Goal: Task Accomplishment & Management: Use online tool/utility

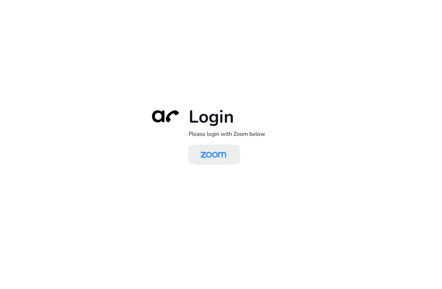
click at [213, 152] on img at bounding box center [213, 155] width 37 height 18
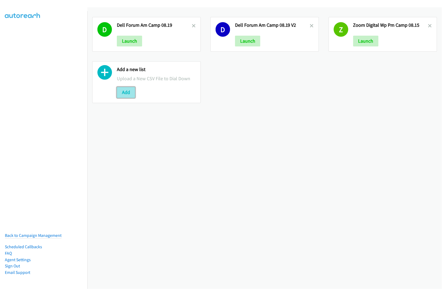
click at [121, 94] on button "Add" at bounding box center [126, 92] width 18 height 11
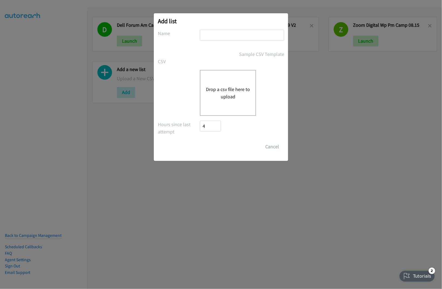
click at [223, 91] on button "Drop a csv file here to upload" at bounding box center [228, 93] width 44 height 15
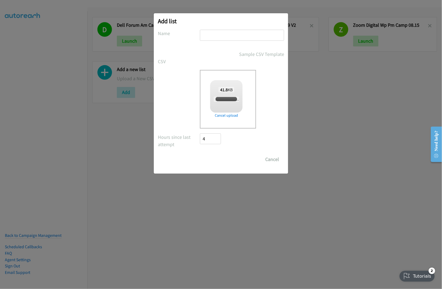
checkbox input "true"
click at [235, 35] on input "text" at bounding box center [242, 35] width 84 height 11
type input "HP Windows Refresh KR AM Camp 08.20"
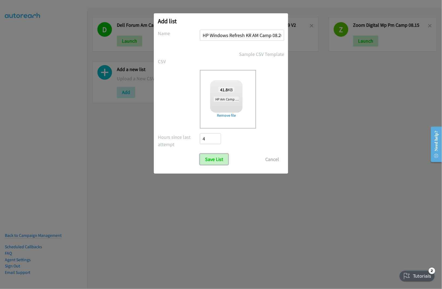
drag, startPoint x: 219, startPoint y: 161, endPoint x: 252, endPoint y: 157, distance: 33.5
click at [219, 161] on input "Save List" at bounding box center [214, 159] width 28 height 11
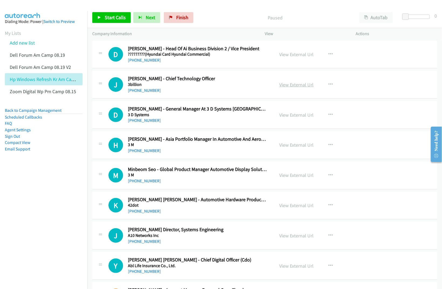
click at [291, 85] on link "View External Url" at bounding box center [296, 84] width 34 height 6
click at [288, 86] on link "View External Url" at bounding box center [296, 84] width 34 height 6
click at [289, 115] on link "View External Url" at bounding box center [296, 115] width 34 height 6
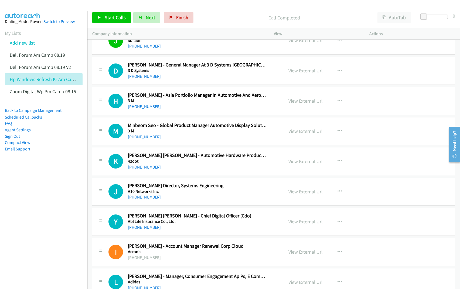
scroll to position [67, 0]
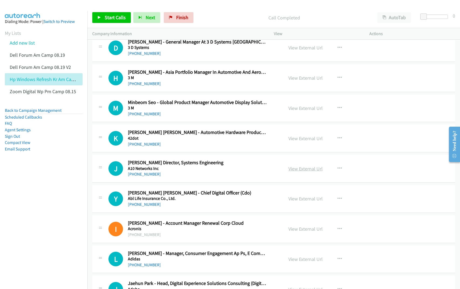
click at [293, 169] on link "View External Url" at bounding box center [305, 168] width 34 height 6
click at [301, 197] on link "View External Url" at bounding box center [305, 198] width 34 height 6
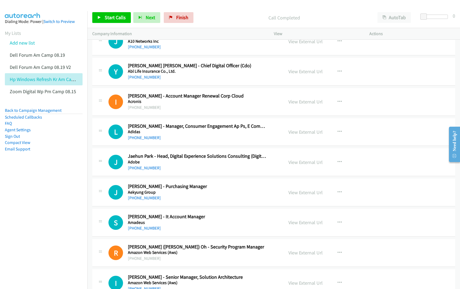
scroll to position [202, 0]
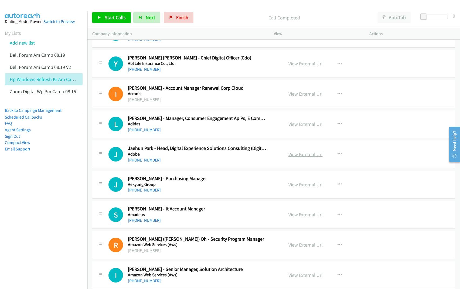
click at [300, 155] on link "View External Url" at bounding box center [305, 154] width 34 height 6
click at [308, 183] on link "View External Url" at bounding box center [305, 184] width 34 height 6
drag, startPoint x: 294, startPoint y: 215, endPoint x: 284, endPoint y: 212, distance: 10.6
click at [293, 215] on link "View External Url" at bounding box center [305, 214] width 34 height 6
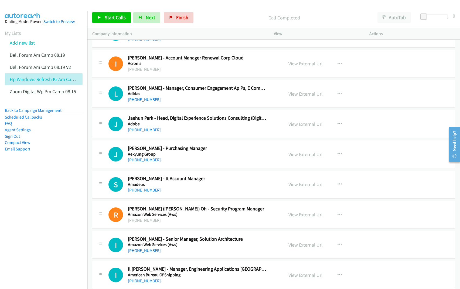
scroll to position [236, 0]
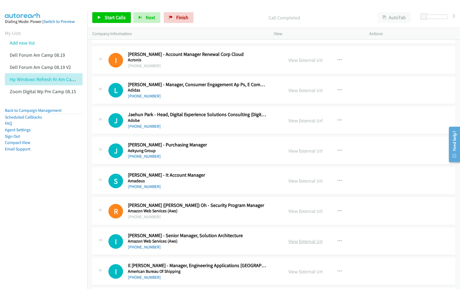
click at [296, 242] on link "View External Url" at bounding box center [305, 241] width 34 height 6
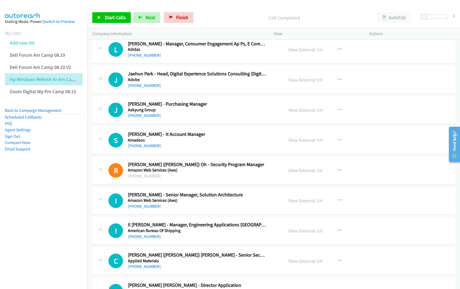
scroll to position [303, 0]
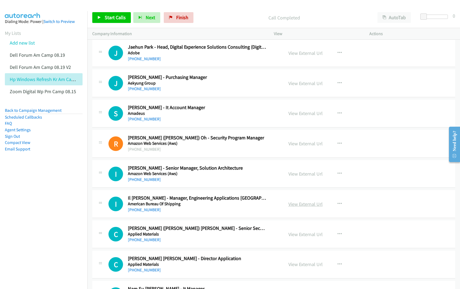
click at [288, 204] on link "View External Url" at bounding box center [305, 204] width 34 height 6
click at [305, 235] on link "View External Url" at bounding box center [305, 234] width 34 height 6
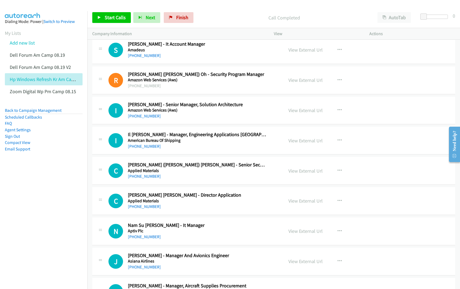
scroll to position [371, 0]
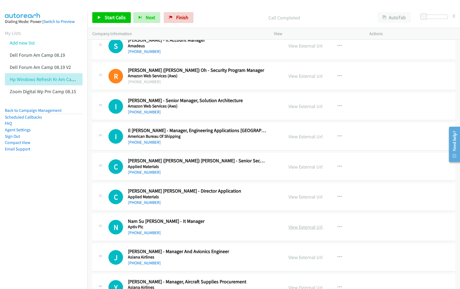
click at [306, 229] on link "View External Url" at bounding box center [305, 227] width 34 height 6
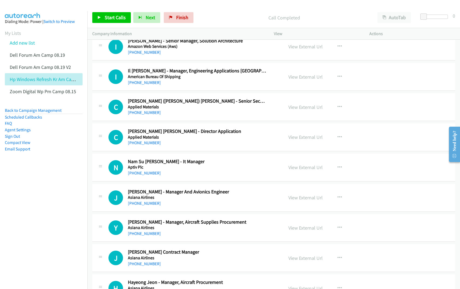
scroll to position [438, 0]
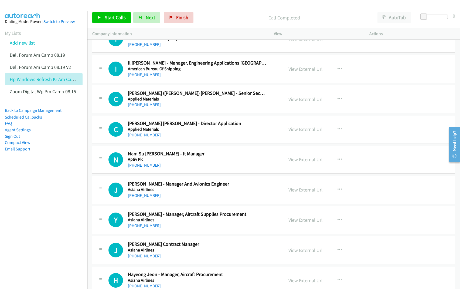
click at [298, 191] on link "View External Url" at bounding box center [305, 189] width 34 height 6
click at [301, 219] on link "View External Url" at bounding box center [305, 220] width 34 height 6
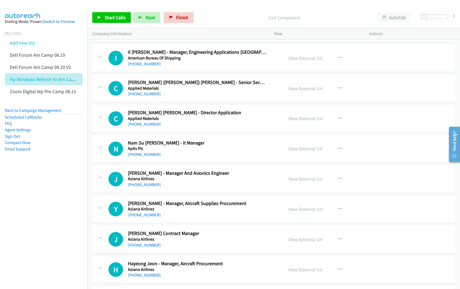
scroll to position [472, 0]
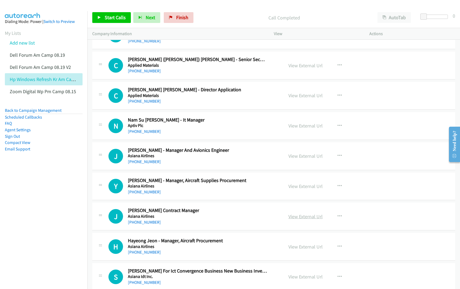
click at [294, 218] on link "View External Url" at bounding box center [305, 216] width 34 height 6
click at [304, 248] on link "View External Url" at bounding box center [305, 246] width 34 height 6
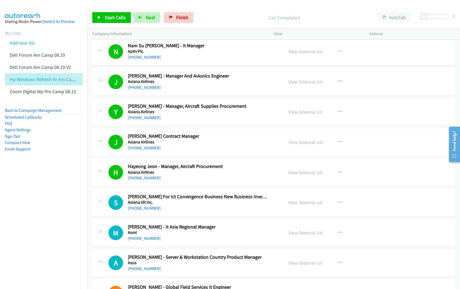
scroll to position [573, 0]
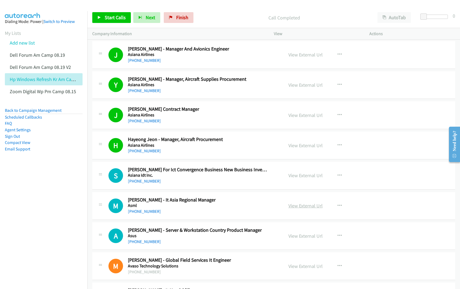
click at [301, 206] on link "View External Url" at bounding box center [305, 205] width 34 height 6
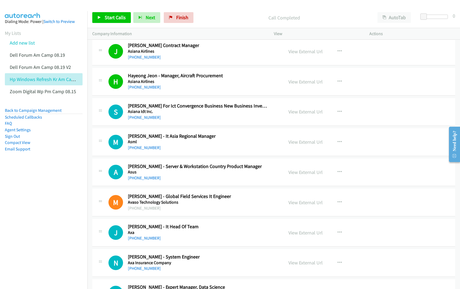
scroll to position [641, 0]
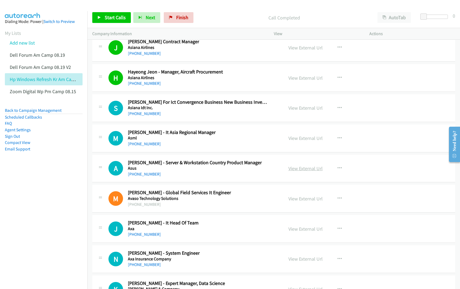
click at [297, 169] on link "View External Url" at bounding box center [305, 168] width 34 height 6
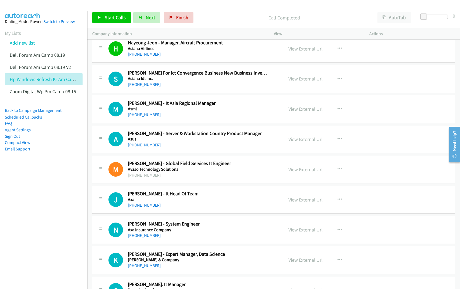
scroll to position [674, 0]
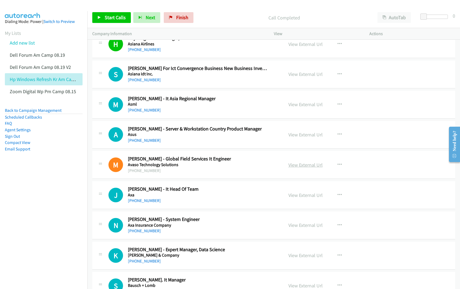
click at [294, 166] on link "View External Url" at bounding box center [305, 165] width 34 height 6
click at [295, 197] on link "View External Url" at bounding box center [305, 195] width 34 height 6
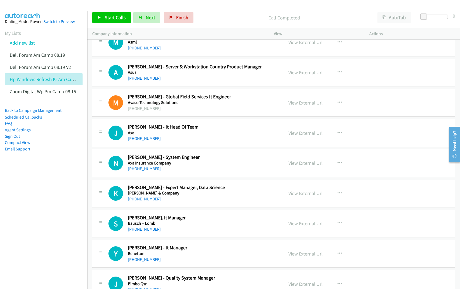
scroll to position [742, 0]
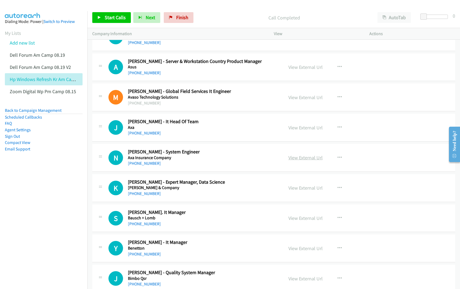
click at [300, 160] on link "View External Url" at bounding box center [305, 157] width 34 height 6
click at [295, 187] on link "View External Url" at bounding box center [305, 188] width 34 height 6
click at [301, 220] on link "View External Url" at bounding box center [305, 218] width 34 height 6
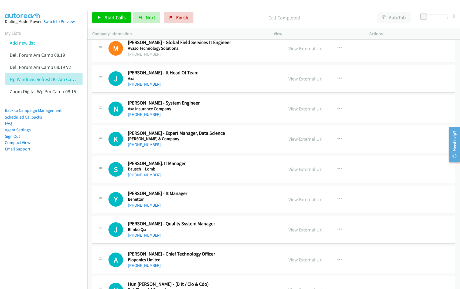
scroll to position [809, 0]
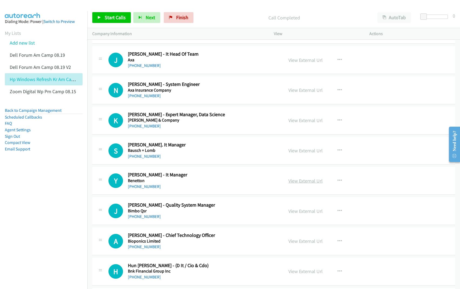
click at [289, 180] on link "View External Url" at bounding box center [305, 180] width 34 height 6
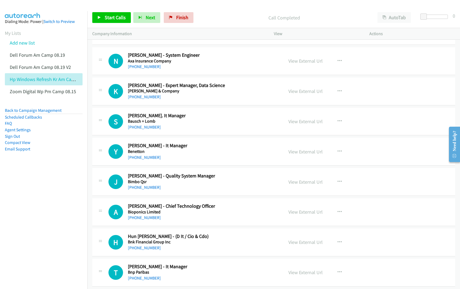
scroll to position [843, 0]
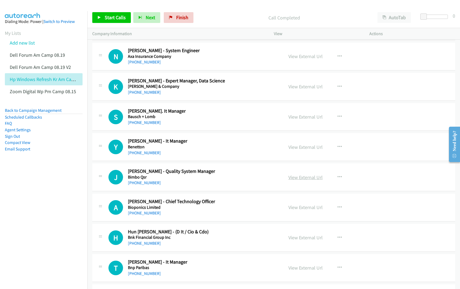
click at [298, 179] on link "View External Url" at bounding box center [305, 177] width 34 height 6
click at [297, 210] on link "View External Url" at bounding box center [305, 207] width 34 height 6
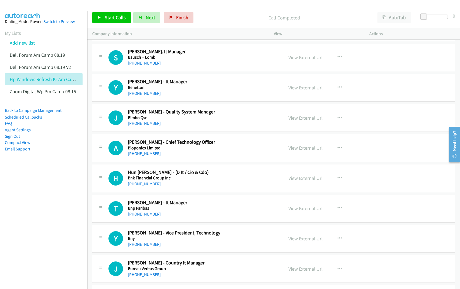
scroll to position [910, 0]
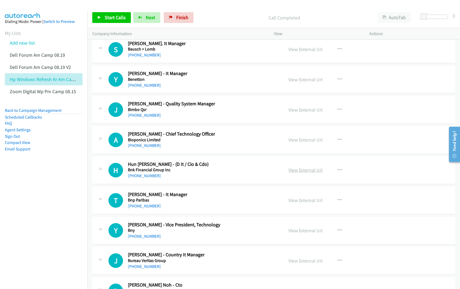
click at [291, 172] on link "View External Url" at bounding box center [305, 170] width 34 height 6
click at [293, 201] on link "View External Url" at bounding box center [305, 200] width 34 height 6
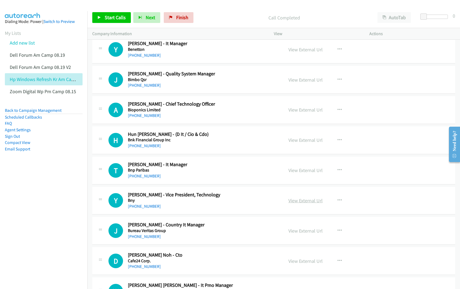
scroll to position [944, 0]
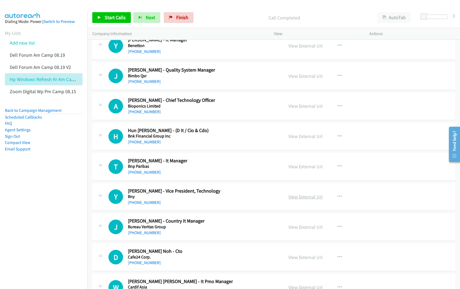
click at [296, 198] on link "View External Url" at bounding box center [305, 196] width 34 height 6
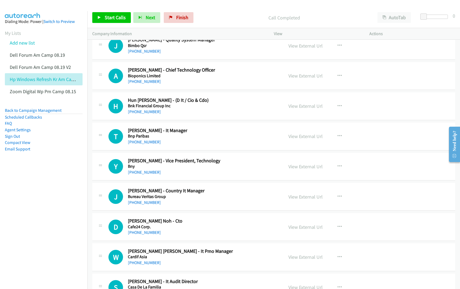
scroll to position [978, 0]
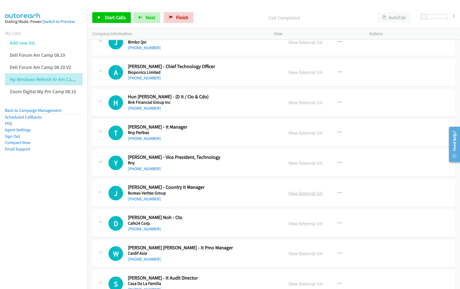
click at [300, 194] on link "View External Url" at bounding box center [305, 193] width 34 height 6
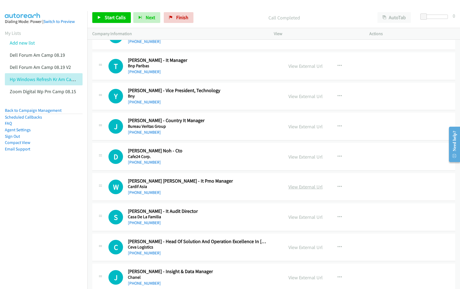
scroll to position [1045, 0]
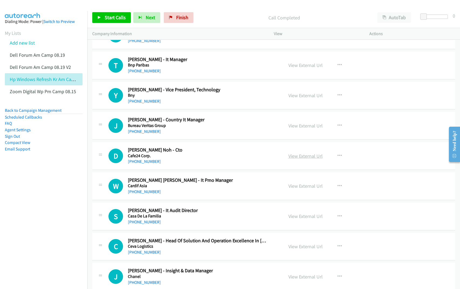
click at [302, 157] on link "View External Url" at bounding box center [305, 156] width 34 height 6
click at [299, 189] on link "View External Url" at bounding box center [305, 186] width 34 height 6
click at [300, 217] on link "View External Url" at bounding box center [305, 216] width 34 height 6
click at [291, 246] on link "View External Url" at bounding box center [305, 246] width 34 height 6
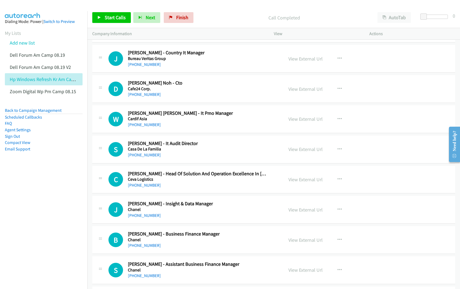
scroll to position [1113, 0]
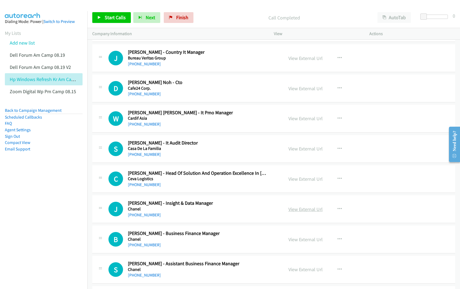
click at [293, 212] on link "View External Url" at bounding box center [305, 209] width 34 height 6
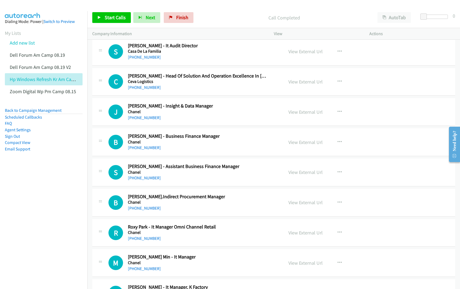
scroll to position [1214, 0]
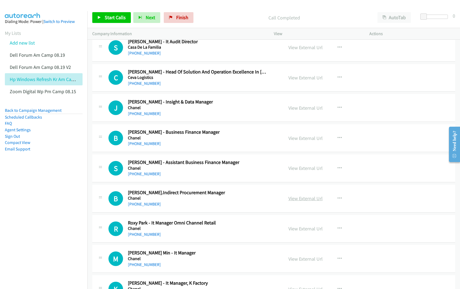
click at [302, 199] on link "View External Url" at bounding box center [305, 198] width 34 height 6
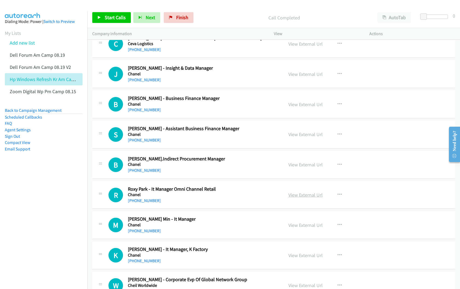
click at [297, 197] on link "View External Url" at bounding box center [305, 195] width 34 height 6
click at [298, 226] on link "View External Url" at bounding box center [305, 225] width 34 height 6
click at [297, 257] on link "View External Url" at bounding box center [305, 255] width 34 height 6
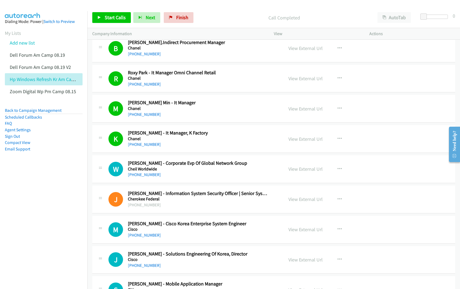
scroll to position [1416, 0]
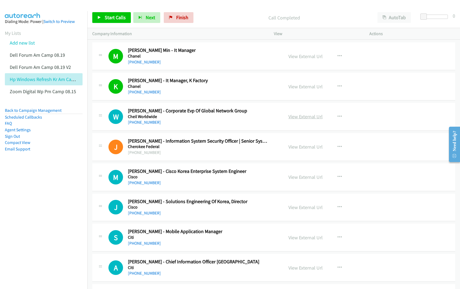
click at [302, 119] on link "View External Url" at bounding box center [305, 116] width 34 height 6
drag, startPoint x: 293, startPoint y: 149, endPoint x: 289, endPoint y: 150, distance: 4.8
click at [300, 149] on link "View External Url" at bounding box center [305, 147] width 34 height 6
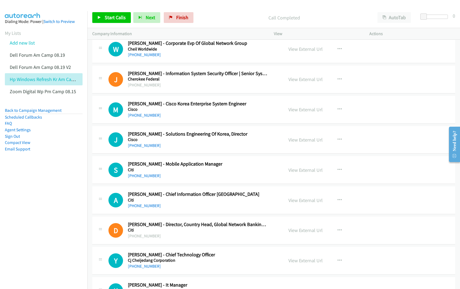
scroll to position [1517, 0]
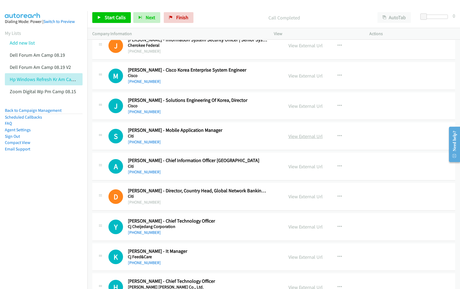
click at [304, 138] on link "View External Url" at bounding box center [305, 136] width 34 height 6
click at [299, 167] on link "View External Url" at bounding box center [305, 166] width 34 height 6
click at [302, 199] on link "View External Url" at bounding box center [305, 196] width 34 height 6
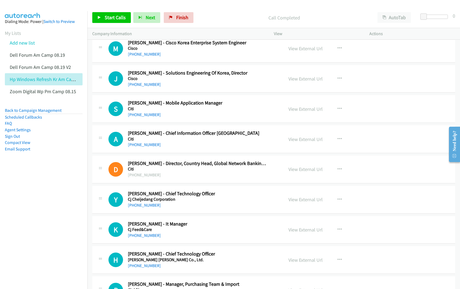
scroll to position [1551, 0]
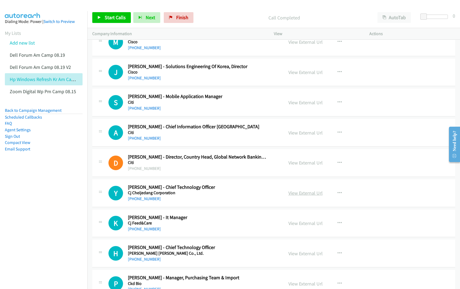
click at [305, 196] on link "View External Url" at bounding box center [305, 193] width 34 height 6
click at [297, 224] on link "View External Url" at bounding box center [305, 223] width 34 height 6
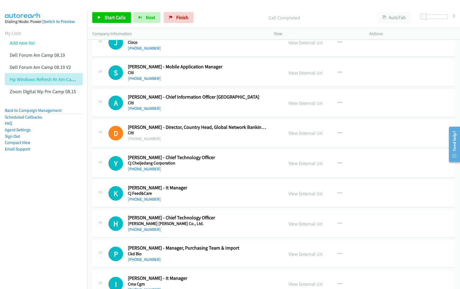
scroll to position [1585, 0]
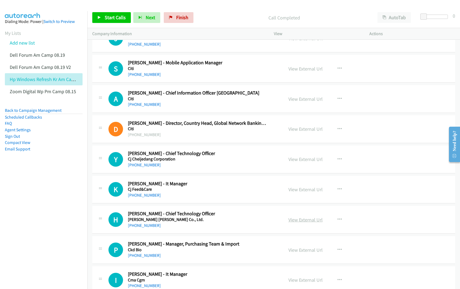
click at [300, 222] on link "View External Url" at bounding box center [305, 219] width 34 height 6
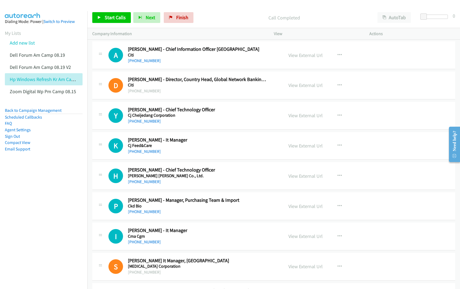
scroll to position [1652, 0]
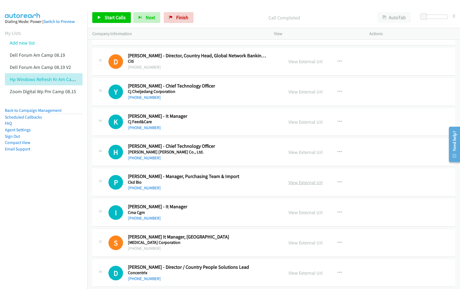
click at [297, 185] on link "View External Url" at bounding box center [305, 182] width 34 height 6
click at [295, 214] on link "View External Url" at bounding box center [305, 212] width 34 height 6
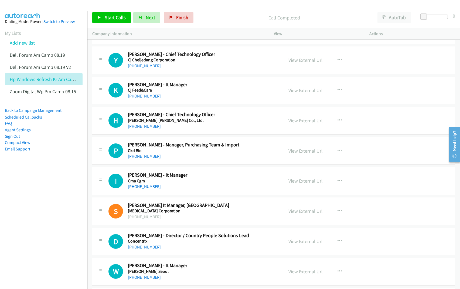
scroll to position [1686, 0]
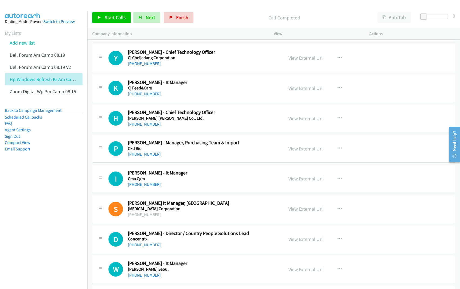
drag, startPoint x: 300, startPoint y: 212, endPoint x: 255, endPoint y: 201, distance: 46.0
drag, startPoint x: 303, startPoint y: 212, endPoint x: 291, endPoint y: 211, distance: 11.6
click at [297, 212] on link "View External Url" at bounding box center [305, 209] width 34 height 6
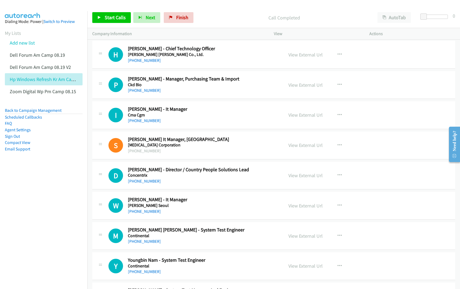
scroll to position [1753, 0]
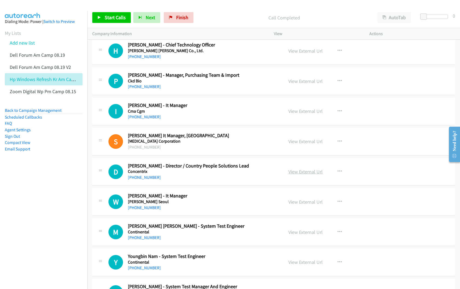
click at [295, 175] on link "View External Url" at bounding box center [305, 171] width 34 height 6
click at [293, 204] on link "View External Url" at bounding box center [305, 202] width 34 height 6
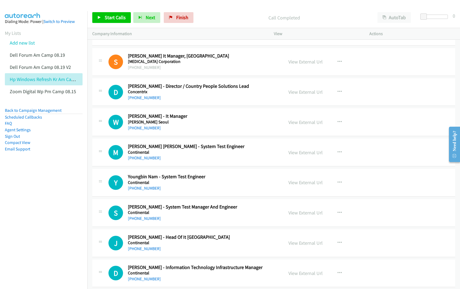
scroll to position [1854, 0]
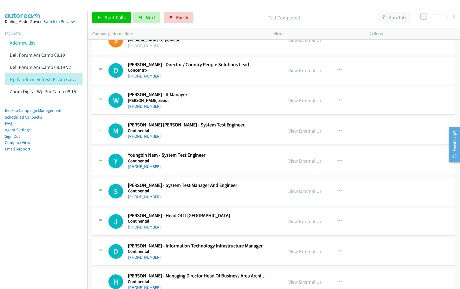
click at [302, 194] on link "View External Url" at bounding box center [305, 191] width 34 height 6
click at [306, 223] on link "View External Url" at bounding box center [305, 221] width 34 height 6
click at [308, 254] on link "View External Url" at bounding box center [305, 251] width 34 height 6
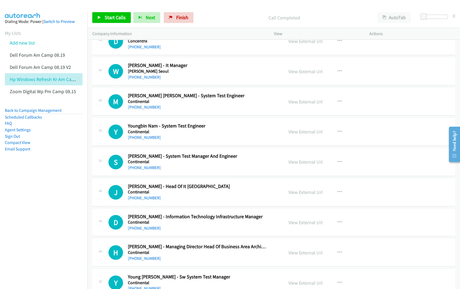
scroll to position [1888, 0]
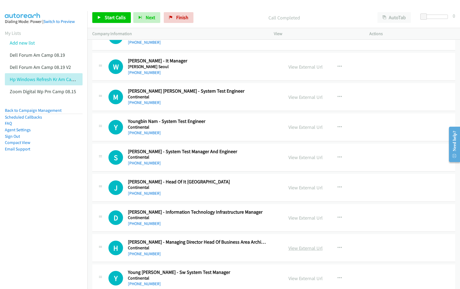
click at [297, 251] on link "View External Url" at bounding box center [305, 248] width 34 height 6
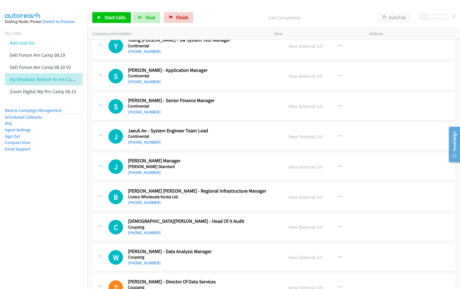
scroll to position [2124, 0]
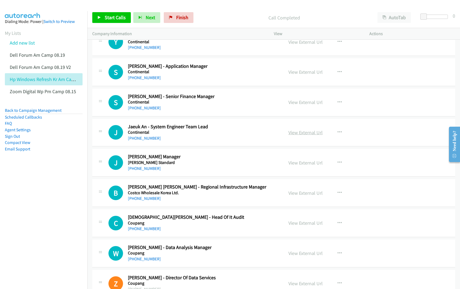
click at [298, 135] on link "View External Url" at bounding box center [305, 132] width 34 height 6
click at [300, 164] on link "View External Url" at bounding box center [305, 162] width 34 height 6
click at [299, 194] on link "View External Url" at bounding box center [305, 193] width 34 height 6
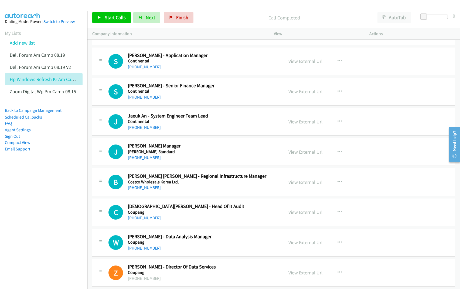
scroll to position [2158, 0]
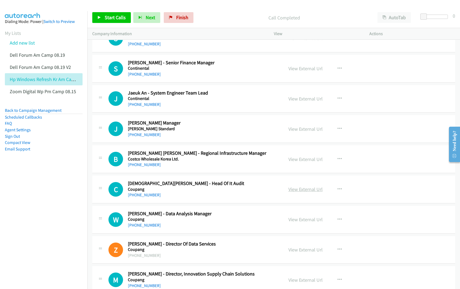
click at [308, 192] on link "View External Url" at bounding box center [305, 189] width 34 height 6
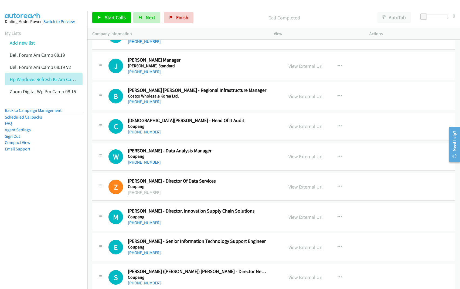
scroll to position [2225, 0]
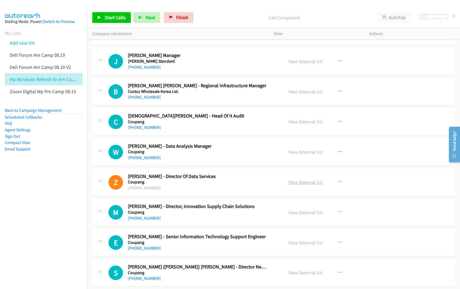
click at [298, 185] on link "View External Url" at bounding box center [305, 182] width 34 height 6
click at [301, 155] on link "View External Url" at bounding box center [305, 152] width 34 height 6
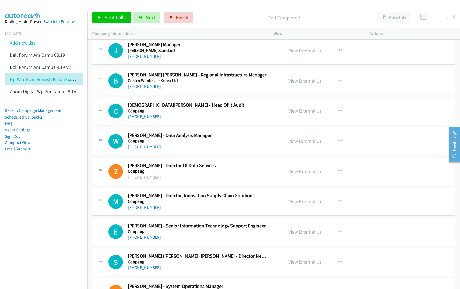
scroll to position [2259, 0]
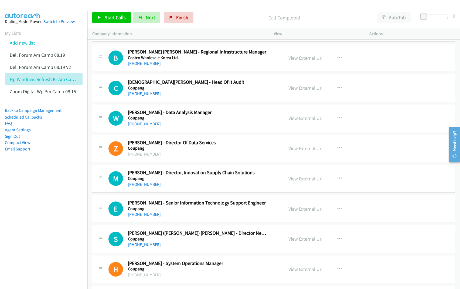
click at [294, 182] on link "View External Url" at bounding box center [305, 178] width 34 height 6
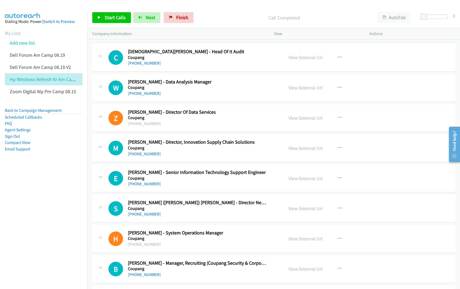
scroll to position [2293, 0]
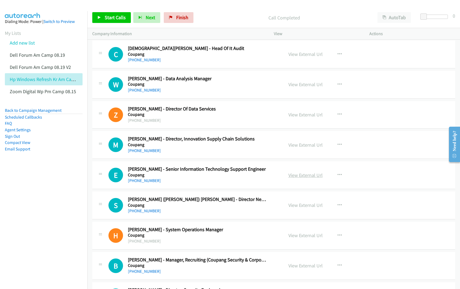
click at [301, 178] on link "View External Url" at bounding box center [305, 175] width 34 height 6
click at [295, 208] on link "View External Url" at bounding box center [305, 205] width 34 height 6
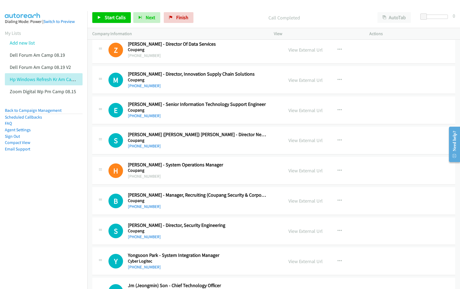
scroll to position [2360, 0]
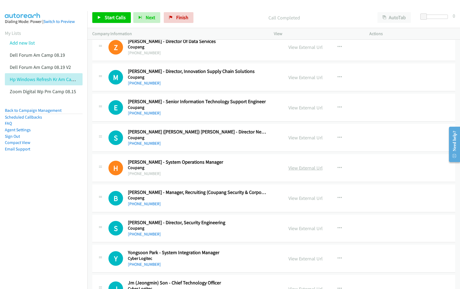
click at [309, 171] on link "View External Url" at bounding box center [305, 168] width 34 height 6
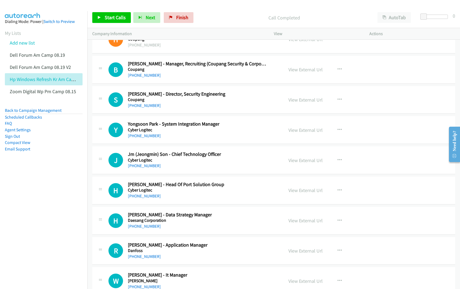
scroll to position [2495, 0]
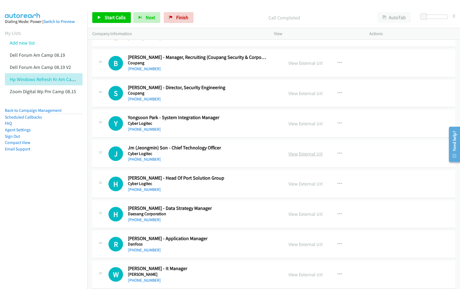
click at [304, 156] on link "View External Url" at bounding box center [305, 154] width 34 height 6
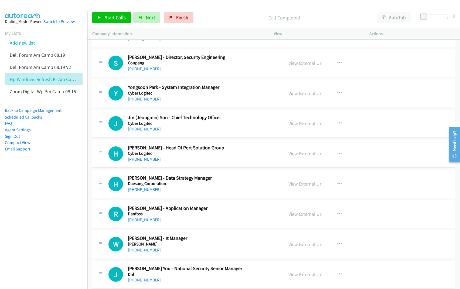
scroll to position [2529, 0]
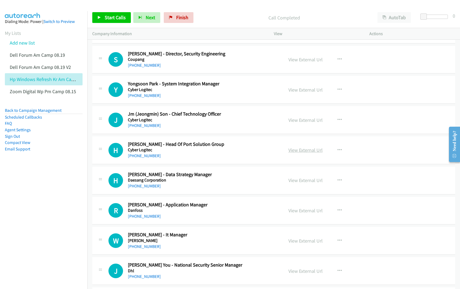
click at [305, 153] on link "View External Url" at bounding box center [305, 150] width 34 height 6
click at [297, 183] on link "View External Url" at bounding box center [305, 180] width 34 height 6
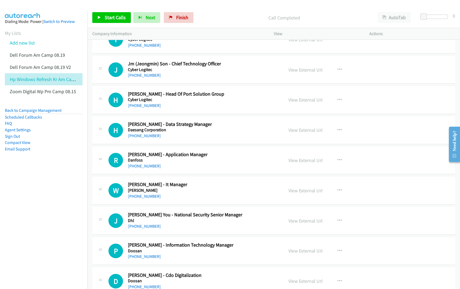
scroll to position [2630, 0]
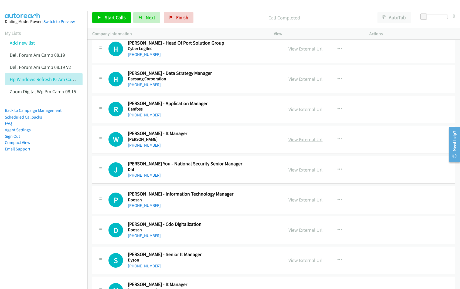
click at [302, 142] on link "View External Url" at bounding box center [305, 139] width 34 height 6
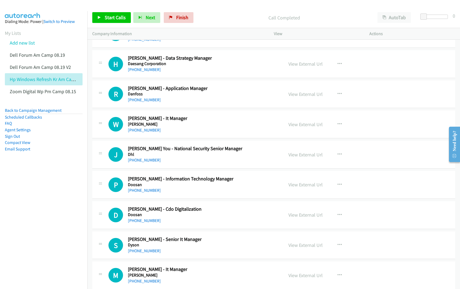
scroll to position [2664, 0]
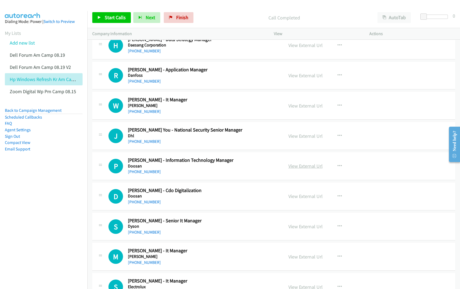
click at [303, 169] on link "View External Url" at bounding box center [305, 166] width 34 height 6
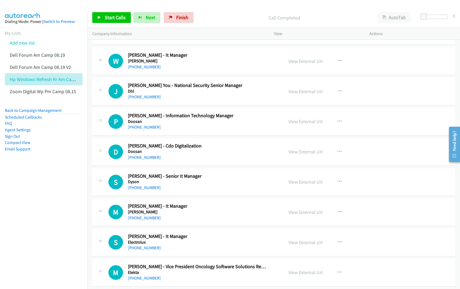
scroll to position [2731, 0]
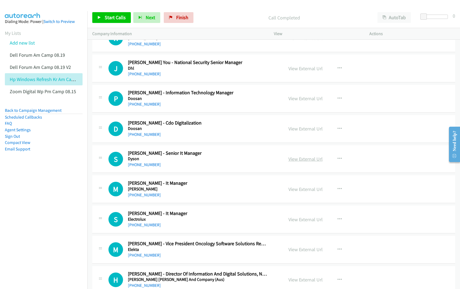
click at [294, 162] on link "View External Url" at bounding box center [305, 159] width 34 height 6
click at [298, 192] on link "View External Url" at bounding box center [305, 189] width 34 height 6
click at [298, 222] on link "View External Url" at bounding box center [305, 219] width 34 height 6
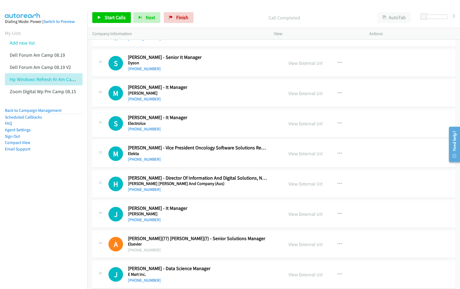
scroll to position [2832, 0]
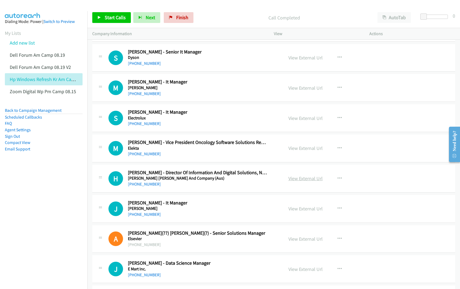
click at [290, 181] on link "View External Url" at bounding box center [305, 178] width 34 height 6
click at [294, 211] on link "View External Url" at bounding box center [305, 208] width 34 height 6
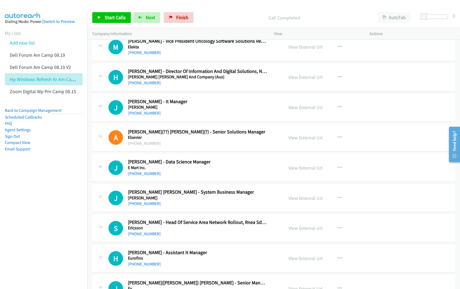
scroll to position [2967, 0]
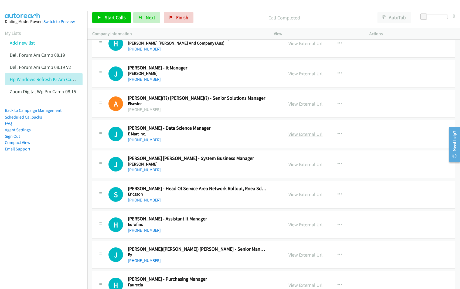
click at [298, 137] on link "View External Url" at bounding box center [305, 134] width 34 height 6
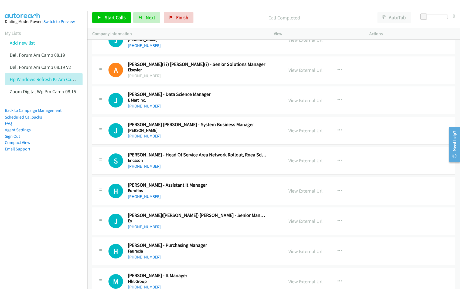
scroll to position [3035, 0]
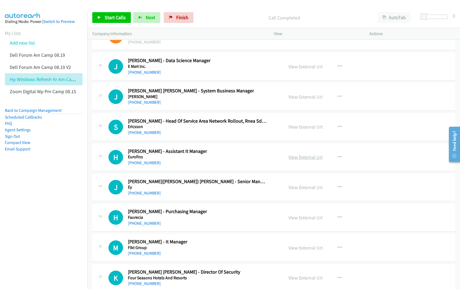
click at [296, 160] on link "View External Url" at bounding box center [305, 157] width 34 height 6
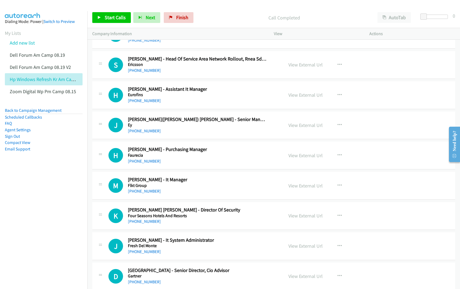
scroll to position [3102, 0]
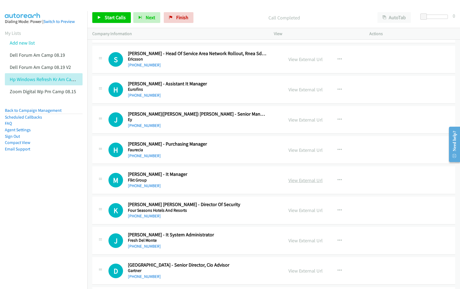
click at [295, 183] on link "View External Url" at bounding box center [305, 180] width 34 height 6
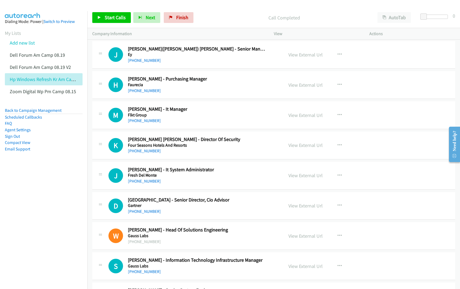
scroll to position [3169, 0]
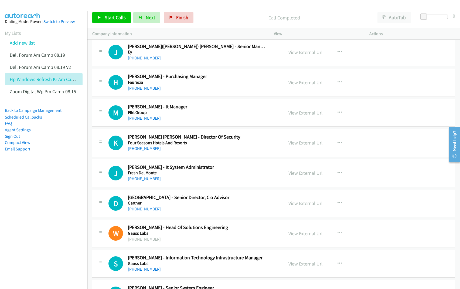
click at [297, 176] on link "View External Url" at bounding box center [305, 173] width 34 height 6
click at [295, 206] on link "View External Url" at bounding box center [305, 203] width 34 height 6
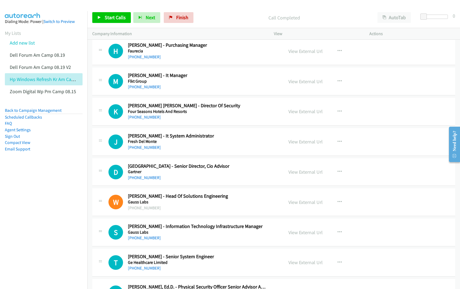
scroll to position [3203, 0]
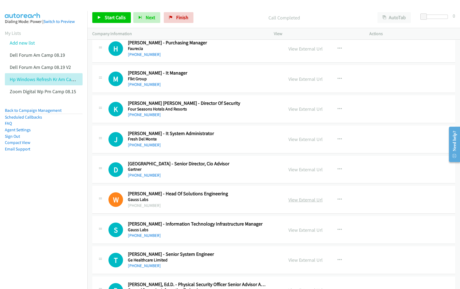
click at [306, 203] on link "View External Url" at bounding box center [305, 199] width 34 height 6
click at [298, 233] on link "View External Url" at bounding box center [305, 230] width 34 height 6
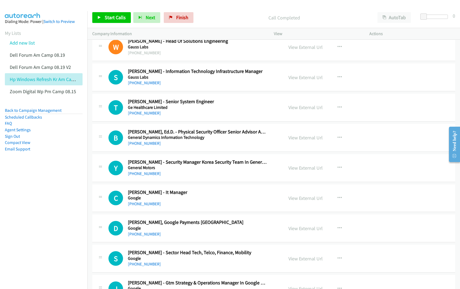
scroll to position [3372, 0]
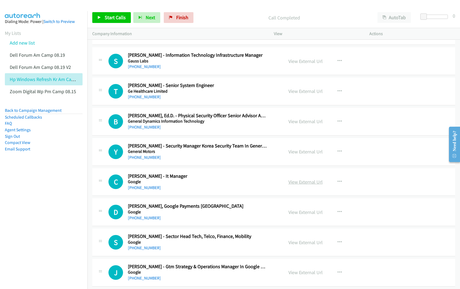
click at [302, 185] on link "View External Url" at bounding box center [305, 182] width 34 height 6
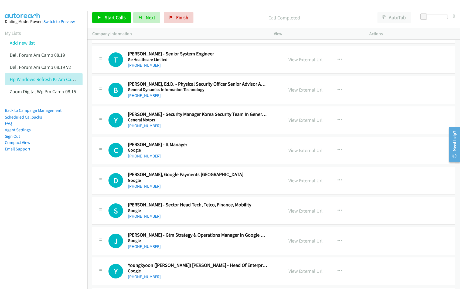
scroll to position [3405, 0]
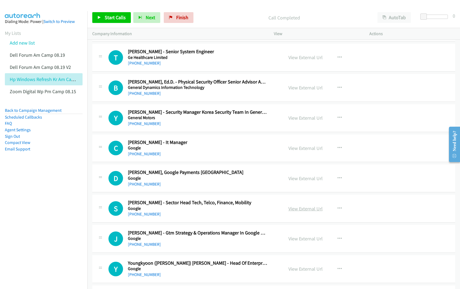
click at [296, 211] on link "View External Url" at bounding box center [305, 208] width 34 height 6
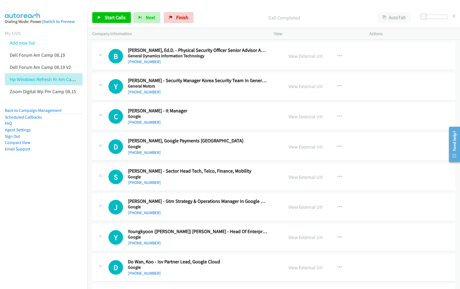
scroll to position [3439, 0]
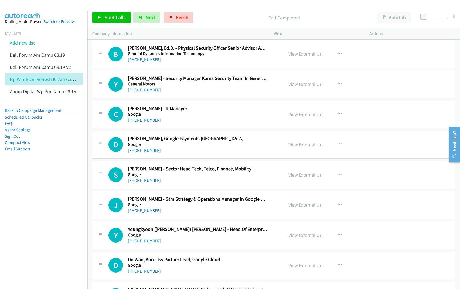
click at [295, 208] on link "View External Url" at bounding box center [305, 204] width 34 height 6
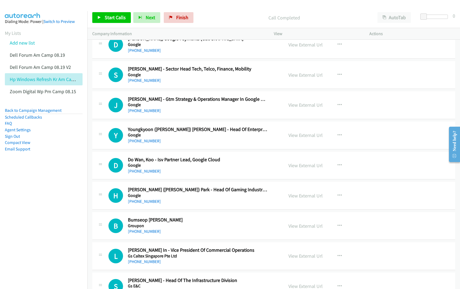
scroll to position [3540, 0]
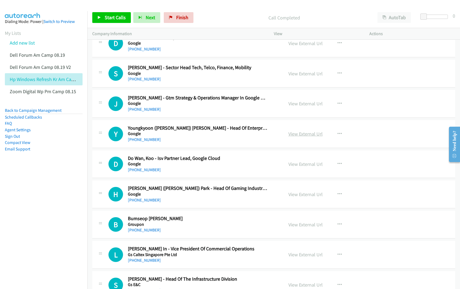
click at [308, 137] on link "View External Url" at bounding box center [305, 134] width 34 height 6
click at [296, 167] on link "View External Url" at bounding box center [305, 164] width 34 height 6
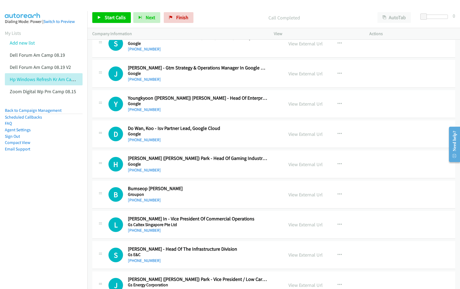
scroll to position [3574, 0]
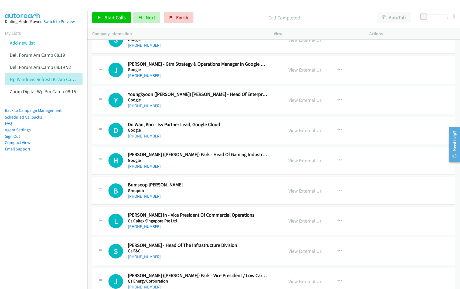
click at [301, 194] on link "View External Url" at bounding box center [305, 190] width 34 height 6
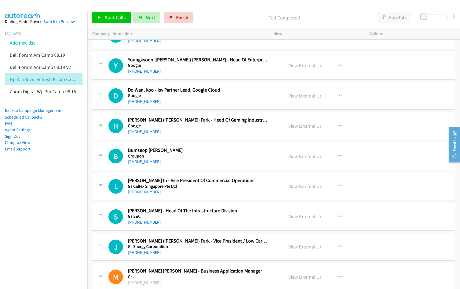
scroll to position [3641, 0]
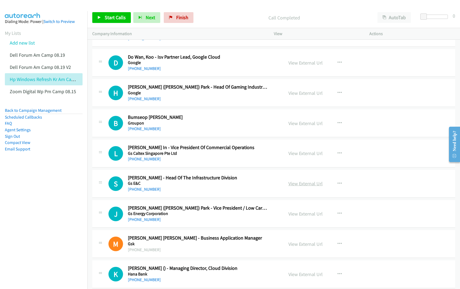
click at [302, 186] on link "View External Url" at bounding box center [305, 183] width 34 height 6
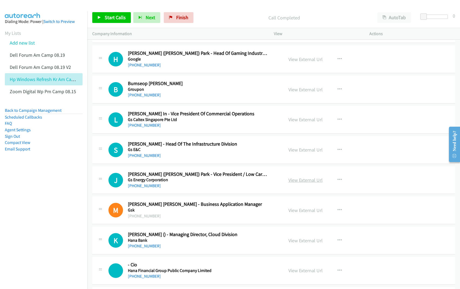
click at [305, 183] on link "View External Url" at bounding box center [305, 180] width 34 height 6
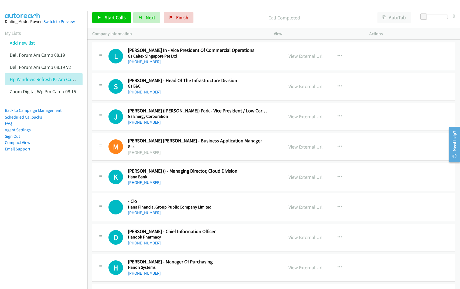
scroll to position [3743, 0]
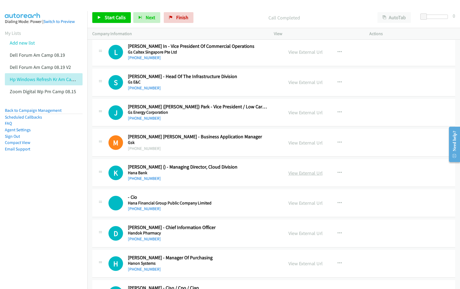
click at [298, 176] on link "View External Url" at bounding box center [305, 173] width 34 height 6
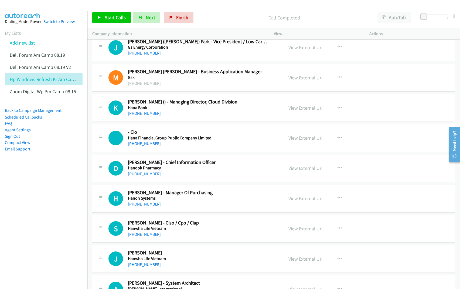
scroll to position [3810, 0]
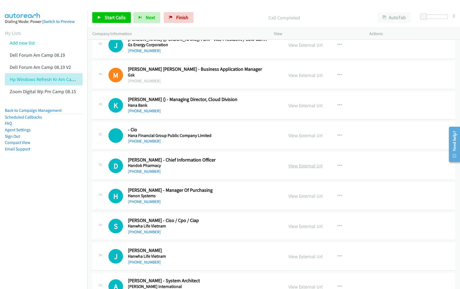
click at [297, 169] on link "View External Url" at bounding box center [305, 165] width 34 height 6
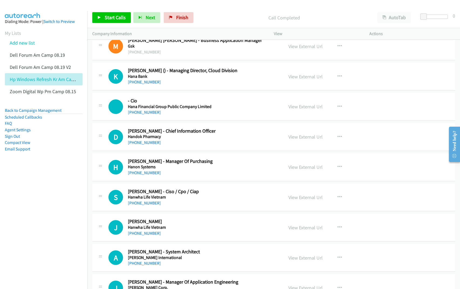
scroll to position [3844, 0]
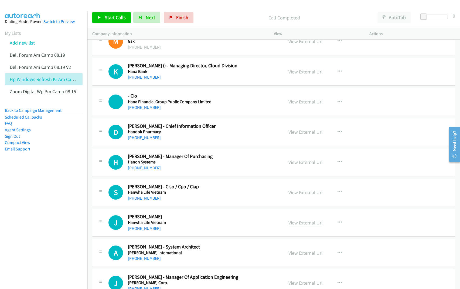
click at [305, 226] on link "View External Url" at bounding box center [305, 222] width 34 height 6
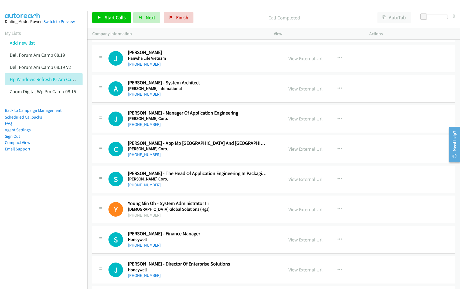
scroll to position [4012, 0]
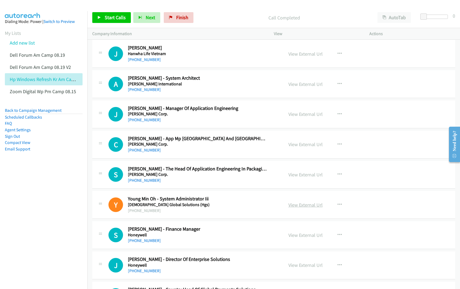
click at [305, 208] on link "View External Url" at bounding box center [305, 204] width 34 height 6
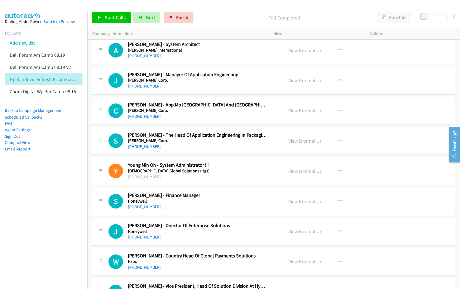
scroll to position [4080, 0]
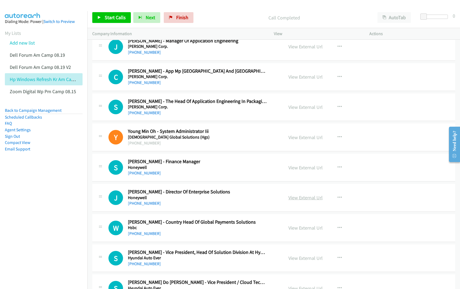
click at [298, 200] on link "View External Url" at bounding box center [305, 197] width 34 height 6
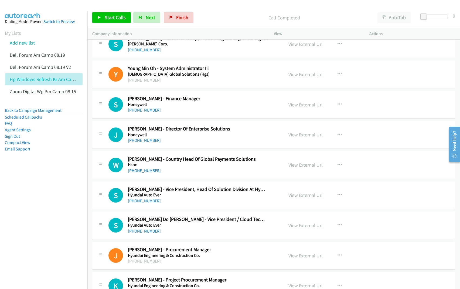
scroll to position [4147, 0]
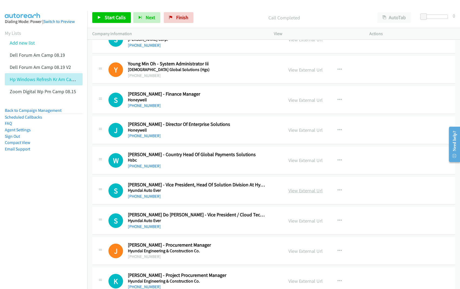
click at [296, 193] on link "View External Url" at bounding box center [305, 190] width 34 height 6
click at [293, 224] on link "View External Url" at bounding box center [305, 220] width 34 height 6
click at [292, 254] on link "View External Url" at bounding box center [305, 251] width 34 height 6
